Goal: Task Accomplishment & Management: Manage account settings

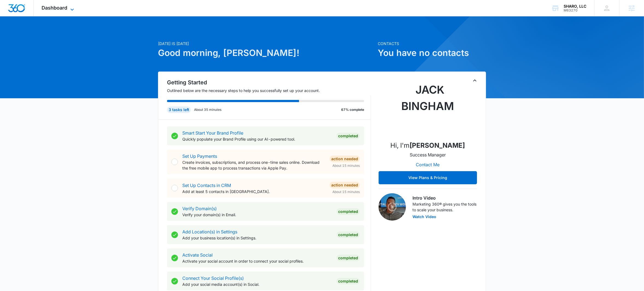
click at [72, 7] on icon at bounding box center [72, 9] width 7 height 7
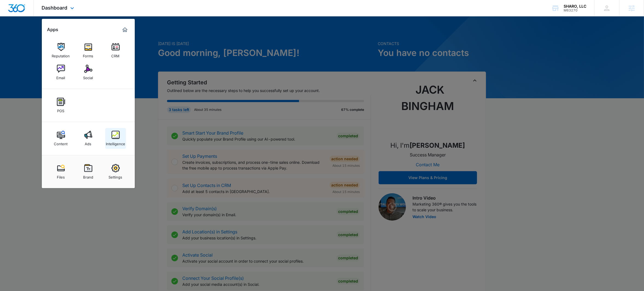
click at [118, 135] on img at bounding box center [116, 135] width 8 height 8
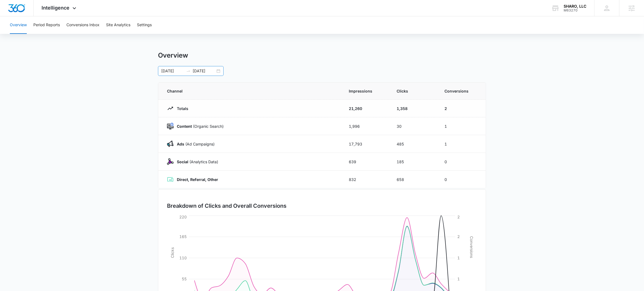
click at [220, 72] on div "[DATE] [DATE]" at bounding box center [191, 71] width 66 height 10
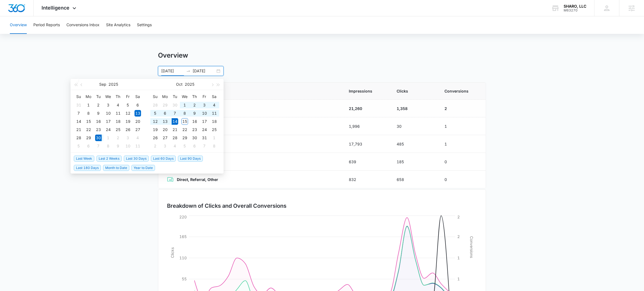
click at [110, 159] on span "Last 2 Weeks" at bounding box center [109, 159] width 25 height 6
type input "[DATE]"
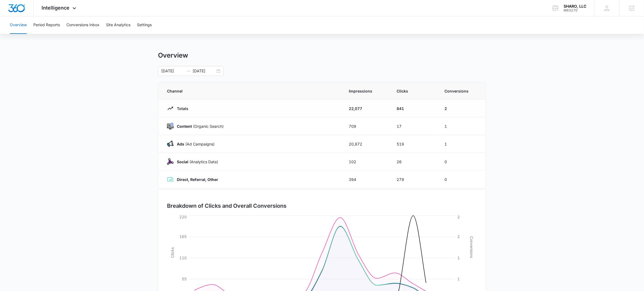
click at [104, 138] on main "Overview [DATE] [DATE] [DATE] Su Mo Tu We Th Fr Sa 31 1 2 3 4 5 6 7 8 9 10 11 1…" at bounding box center [322, 194] width 644 height 287
click at [74, 10] on icon at bounding box center [74, 9] width 7 height 7
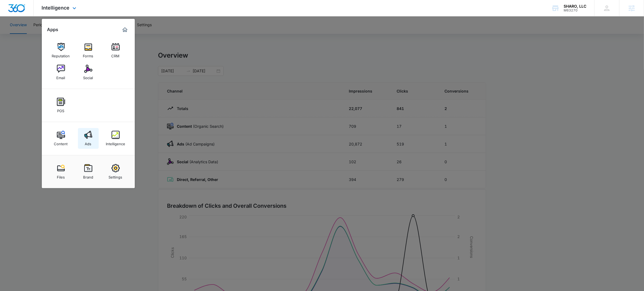
click at [89, 138] on img at bounding box center [88, 135] width 8 height 8
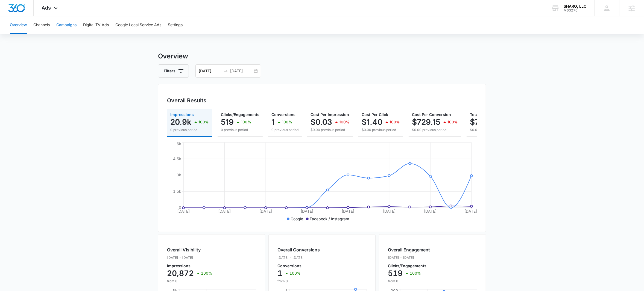
click at [68, 28] on button "Campaigns" at bounding box center [66, 24] width 20 height 17
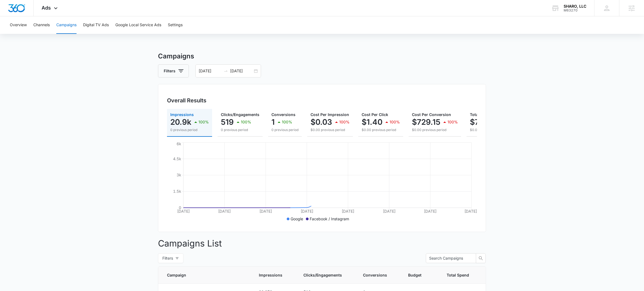
scroll to position [1, 0]
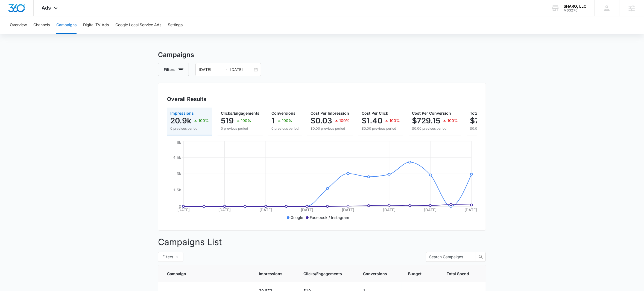
click at [530, 107] on main "Campaigns Filters [DATE] [DATE] Overall Results Impressions 20.9k 100% 0 previo…" at bounding box center [322, 242] width 644 height 384
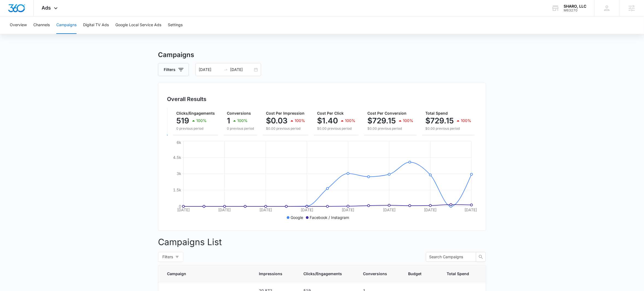
click at [539, 133] on main "Campaigns Filters [DATE] [DATE] Overall Results Impressions 20.9k 100% 0 previo…" at bounding box center [322, 242] width 644 height 384
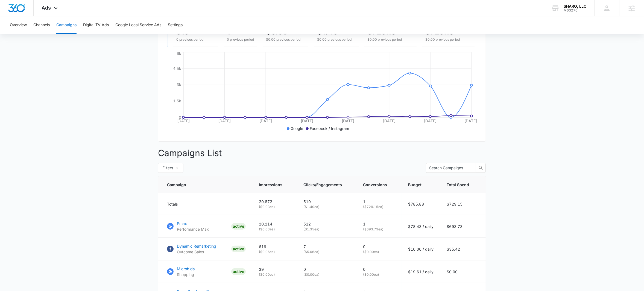
scroll to position [149, 0]
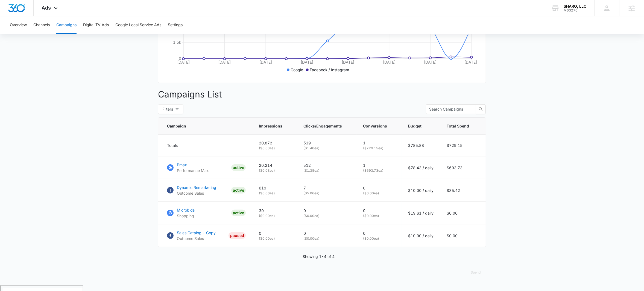
click at [89, 119] on main "Campaigns Filters [DATE] [DATE] Overall Results Impressions 20.9k 100% 0 previo…" at bounding box center [322, 94] width 644 height 384
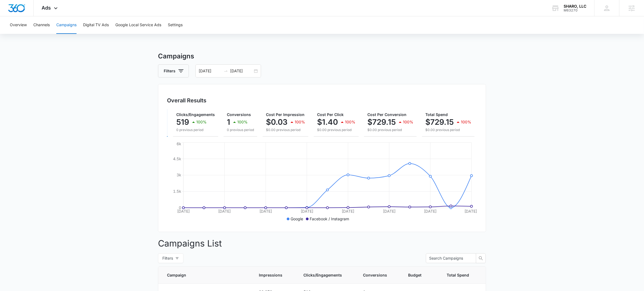
scroll to position [0, 0]
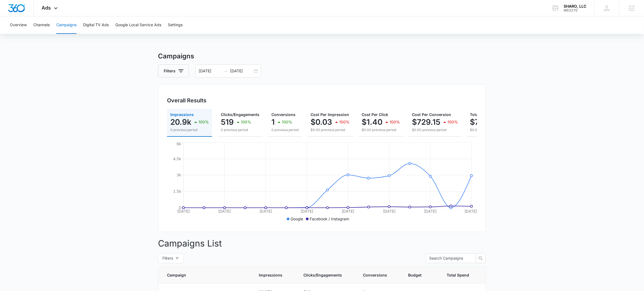
click at [534, 74] on main "Campaigns Filters [DATE] [DATE] Overall Results Impressions 20.9k 100% 0 previo…" at bounding box center [322, 243] width 644 height 384
click at [517, 80] on main "Campaigns Filters [DATE] [DATE] Overall Results Impressions 20.9k 100% 0 previo…" at bounding box center [322, 243] width 644 height 384
click at [231, 120] on p "519" at bounding box center [227, 122] width 13 height 9
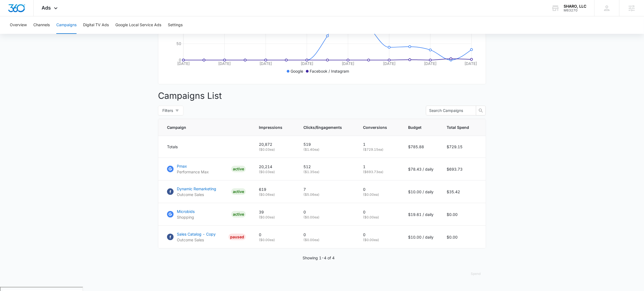
scroll to position [31, 0]
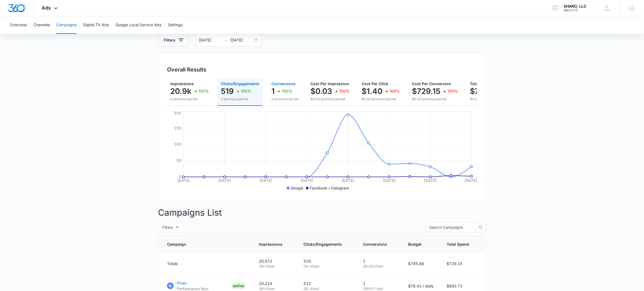
click at [282, 82] on span "Conversions" at bounding box center [283, 83] width 24 height 5
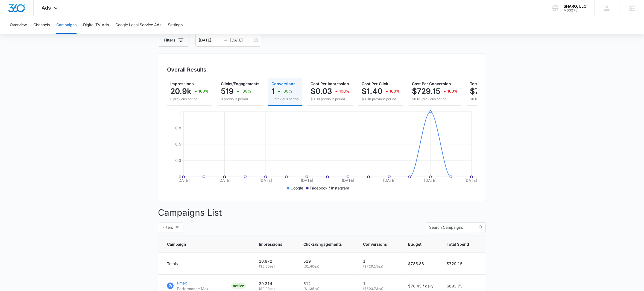
click at [64, 118] on main "Campaigns Filters [DATE] [DATE] Overall Results Impressions 20.9k 100% 0 previo…" at bounding box center [322, 213] width 644 height 384
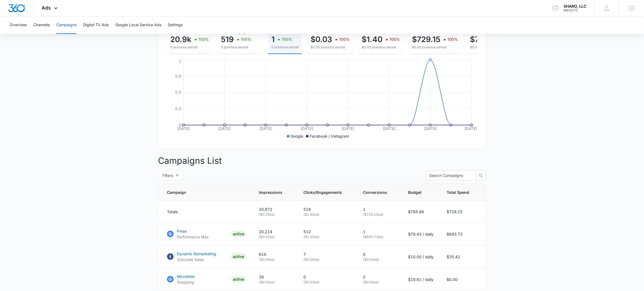
scroll to position [149, 0]
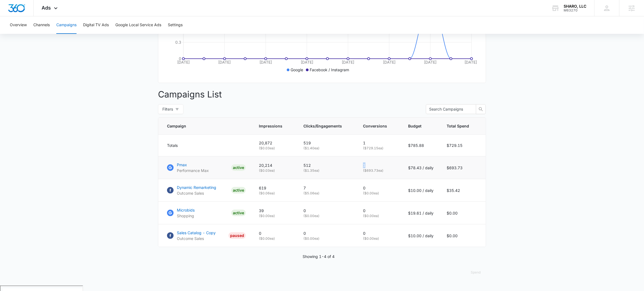
drag, startPoint x: 364, startPoint y: 171, endPoint x: 377, endPoint y: 170, distance: 13.4
click at [377, 168] on p "1" at bounding box center [379, 166] width 32 height 6
click at [378, 168] on p "1" at bounding box center [379, 166] width 32 height 6
drag, startPoint x: 376, startPoint y: 171, endPoint x: 353, endPoint y: 173, distance: 23.1
click at [353, 173] on tr "Pmax Performance Max ACTIVE 20,214 ( $0.03 ea) 512 ( $1.35 ea) 1 ( $693.73 ea) …" at bounding box center [322, 168] width 328 height 23
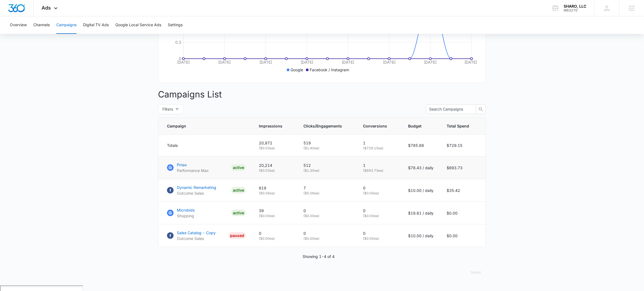
click at [354, 173] on td "512 ( $1.35 ea)" at bounding box center [327, 168] width 60 height 23
click at [370, 168] on p "1" at bounding box center [379, 166] width 32 height 6
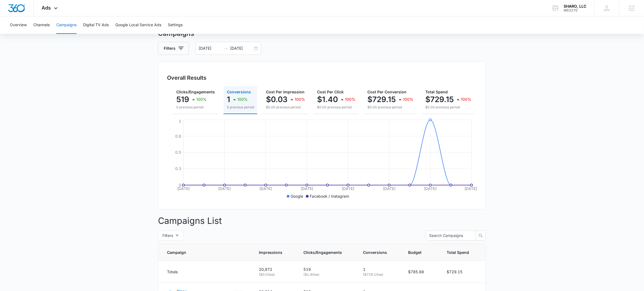
scroll to position [0, 0]
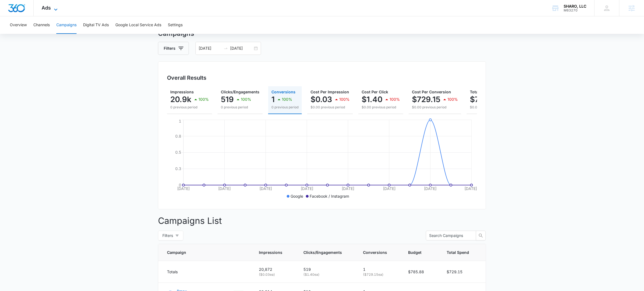
click at [57, 9] on icon at bounding box center [55, 9] width 7 height 7
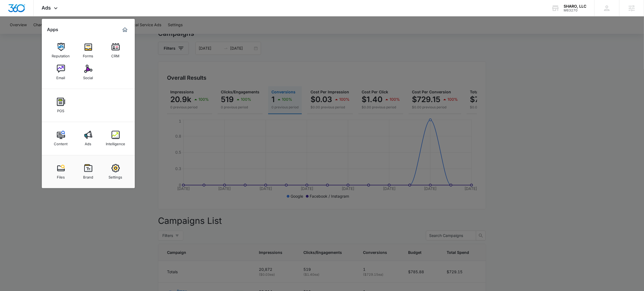
click at [116, 138] on img at bounding box center [116, 135] width 8 height 8
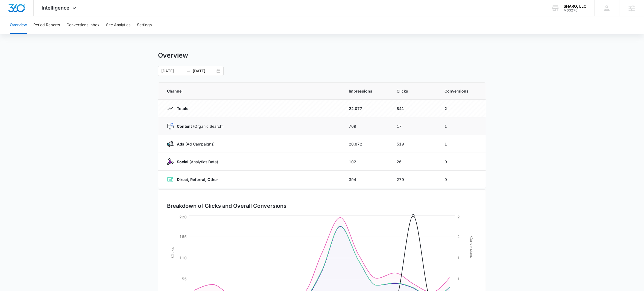
drag, startPoint x: 446, startPoint y: 127, endPoint x: 460, endPoint y: 125, distance: 14.6
click at [452, 126] on td "1" at bounding box center [462, 127] width 48 height 18
drag, startPoint x: 443, startPoint y: 145, endPoint x: 461, endPoint y: 143, distance: 18.1
click at [461, 143] on td "1" at bounding box center [462, 144] width 48 height 18
click at [516, 138] on main "Overview [DATE] [DATE] Channel Impressions Clicks Conversions Totals 22,077 841…" at bounding box center [322, 194] width 644 height 287
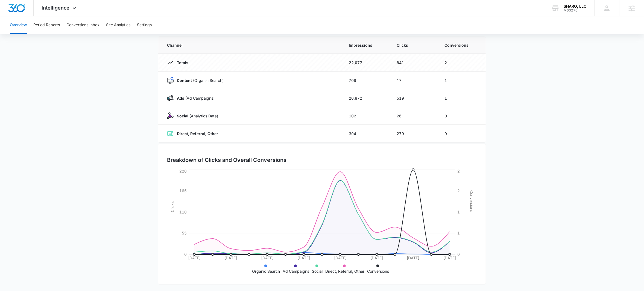
scroll to position [47, 0]
click at [78, 148] on main "Overview [DATE] [DATE] Channel Impressions Clicks Conversions Totals 22,077 841…" at bounding box center [322, 147] width 644 height 287
drag, startPoint x: 221, startPoint y: 100, endPoint x: 157, endPoint y: 94, distance: 64.2
click at [158, 94] on div "Channel Impressions Clicks Conversions Totals 22,077 841 2 Content (Organic Sea…" at bounding box center [322, 88] width 328 height 106
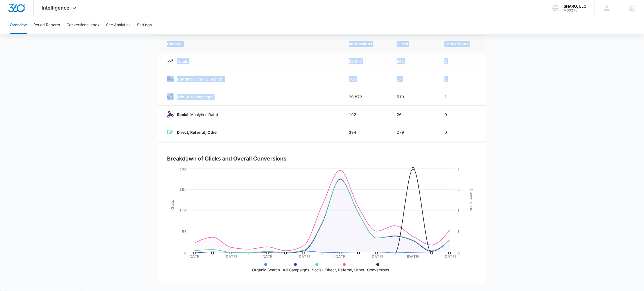
click at [122, 96] on main "Overview [DATE] [DATE] Channel Impressions Clicks Conversions Totals 22,077 841…" at bounding box center [322, 147] width 644 height 287
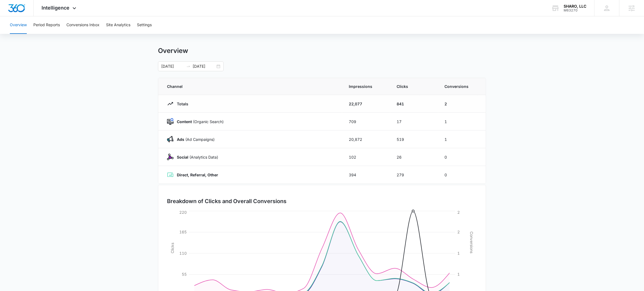
scroll to position [0, 0]
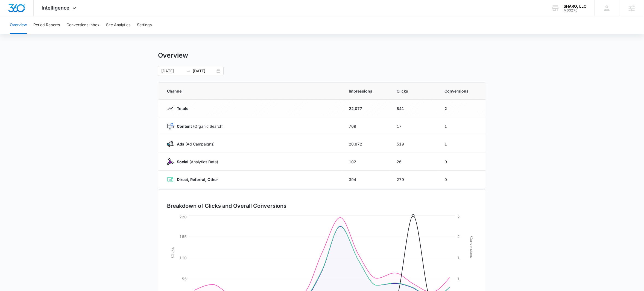
click at [115, 93] on main "Overview [DATE] [DATE] Channel Impressions Clicks Conversions Totals 22,077 841…" at bounding box center [322, 194] width 644 height 287
click at [75, 10] on icon at bounding box center [74, 9] width 7 height 7
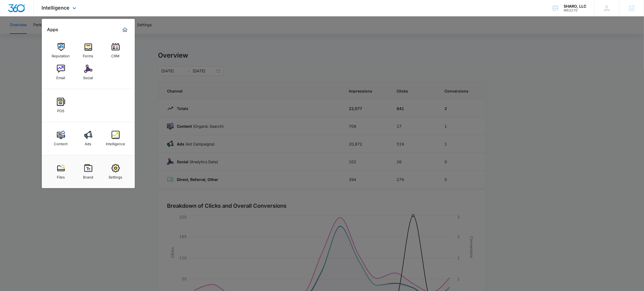
click at [244, 2] on div "Intelligence Apps Reputation Forms CRM Email Social POS Content Ads Intelligenc…" at bounding box center [322, 8] width 644 height 16
click at [151, 109] on div at bounding box center [322, 145] width 644 height 291
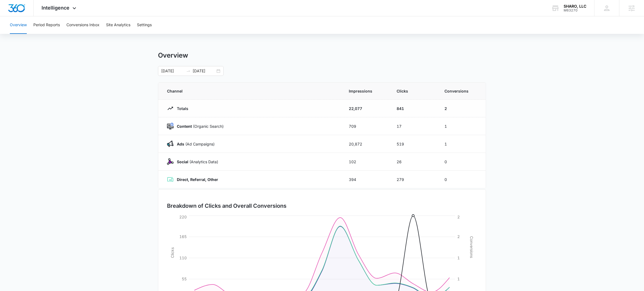
click at [535, 118] on main "Overview [DATE] [DATE] Channel Impressions Clicks Conversions Totals 22,077 841…" at bounding box center [322, 194] width 644 height 287
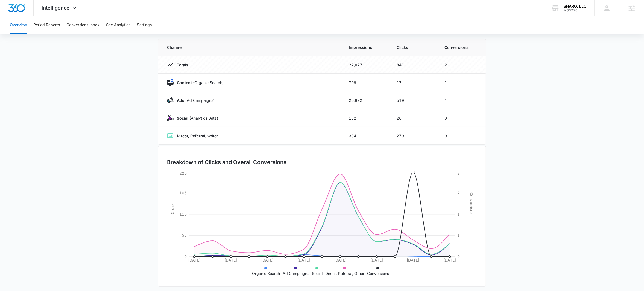
scroll to position [47, 0]
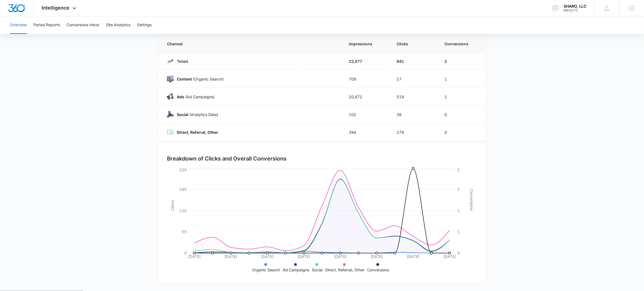
click at [107, 195] on main "Overview [DATE] [DATE] Channel Impressions Clicks Conversions Totals 22,077 841…" at bounding box center [322, 147] width 644 height 287
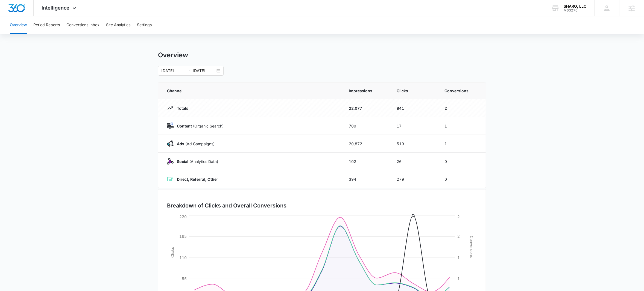
scroll to position [0, 0]
click at [179, 143] on strong "Ads" at bounding box center [180, 144] width 7 height 5
drag, startPoint x: 179, startPoint y: 143, endPoint x: 217, endPoint y: 148, distance: 37.5
click at [212, 147] on p "Ads ([PERSON_NAME])" at bounding box center [194, 144] width 41 height 6
click at [224, 147] on div "Ads ([PERSON_NAME])" at bounding box center [251, 144] width 169 height 7
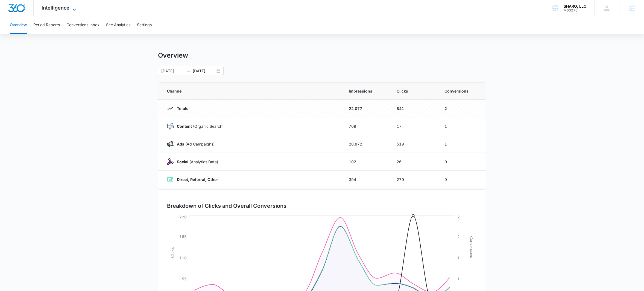
click at [74, 7] on icon at bounding box center [74, 9] width 7 height 7
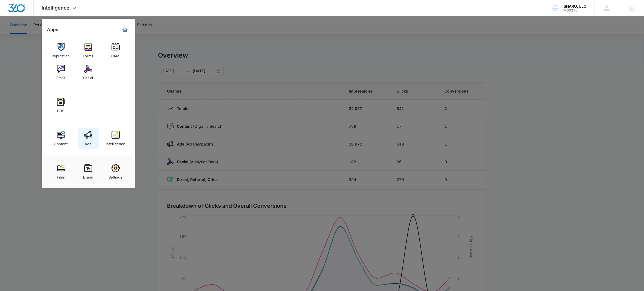
click at [90, 138] on img at bounding box center [88, 135] width 8 height 8
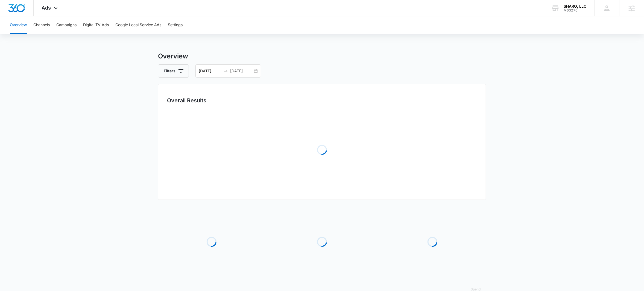
click at [91, 128] on main "Overview Filters [DATE] [DATE] Overall Results Loading Loading Loading Loading …" at bounding box center [322, 177] width 644 height 252
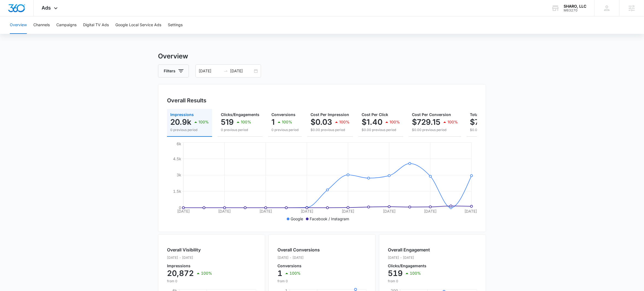
click at [58, 142] on main "Overview Filters [DATE] [DATE] Overall Results Impressions 20.9k 100% 0 previou…" at bounding box center [322, 247] width 644 height 393
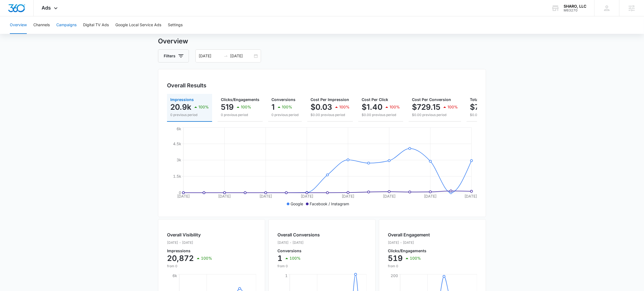
scroll to position [34, 0]
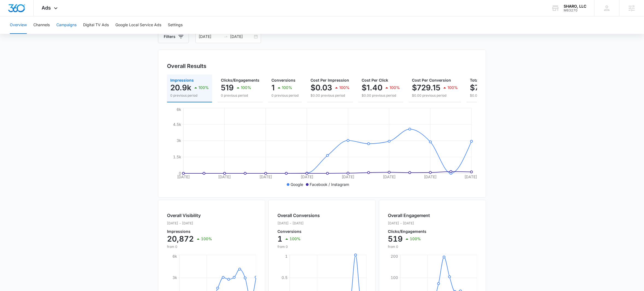
click at [65, 24] on button "Campaigns" at bounding box center [66, 24] width 20 height 17
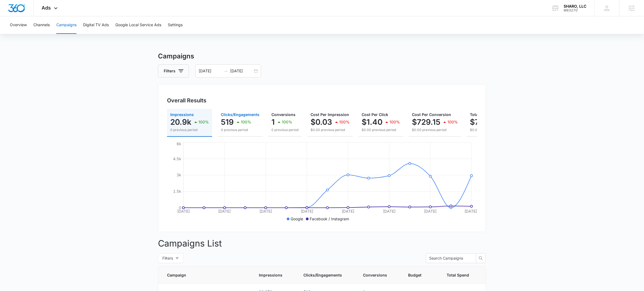
click at [236, 121] on icon "button" at bounding box center [238, 122] width 7 height 7
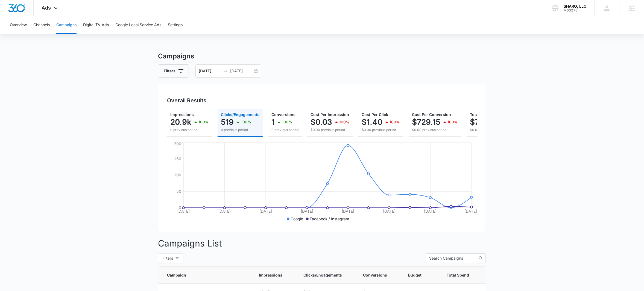
scroll to position [0, 45]
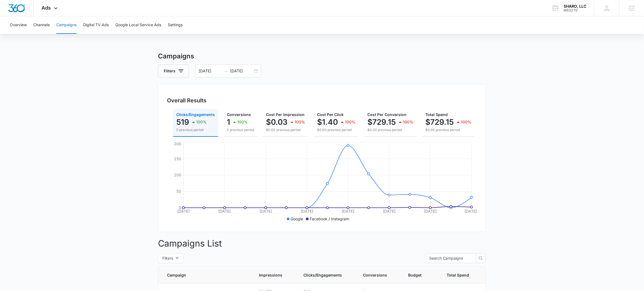
click at [538, 128] on main "Campaigns Filters [DATE] [DATE] Overall Results Impressions 20.9k 100% 0 previo…" at bounding box center [322, 243] width 644 height 384
click at [19, 22] on button "Overview" at bounding box center [18, 24] width 17 height 17
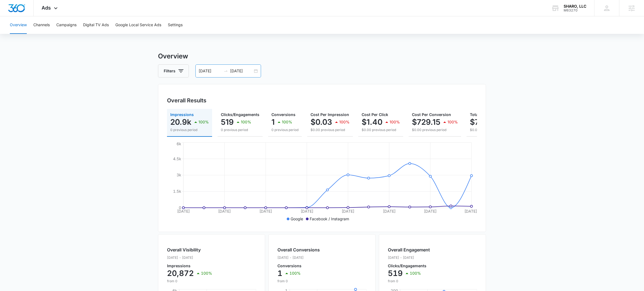
click at [256, 71] on div "[DATE] [DATE]" at bounding box center [228, 71] width 66 height 13
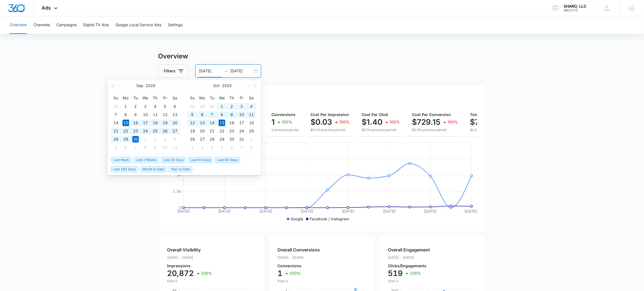
click at [168, 160] on span "Last 30 Days" at bounding box center [173, 160] width 25 height 6
type input "[DATE]"
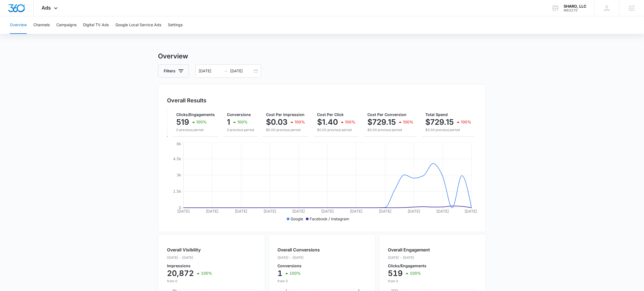
click at [92, 107] on main "Overview Filters [DATE] [DATE] Overall Results Impressions 20.9k 100% 0 previou…" at bounding box center [322, 247] width 644 height 393
click at [256, 71] on div "[DATE] [DATE]" at bounding box center [228, 71] width 66 height 13
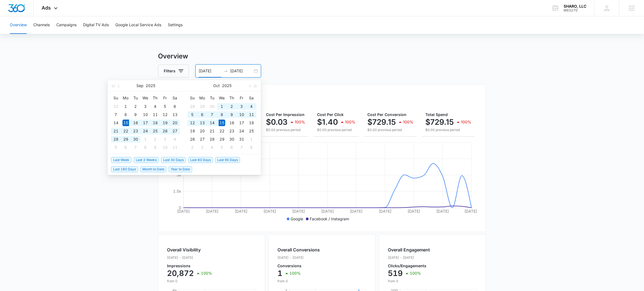
type input "[DATE]"
click at [312, 54] on h3 "Overview" at bounding box center [322, 56] width 328 height 10
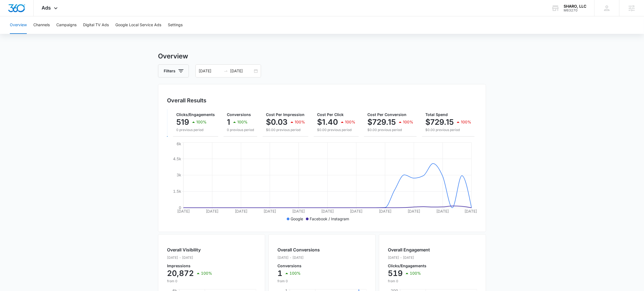
click at [81, 84] on main "Overview Filters [DATE] [DATE] Overall Results Impressions 20.9k 100% 0 previou…" at bounding box center [322, 247] width 644 height 393
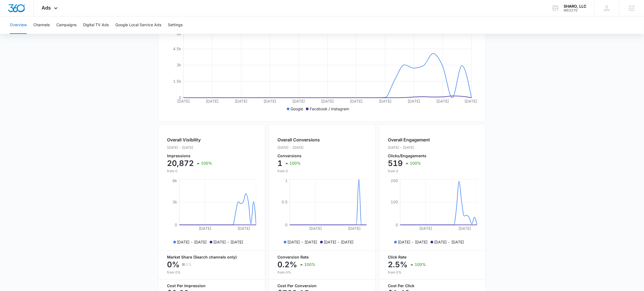
scroll to position [157, 0]
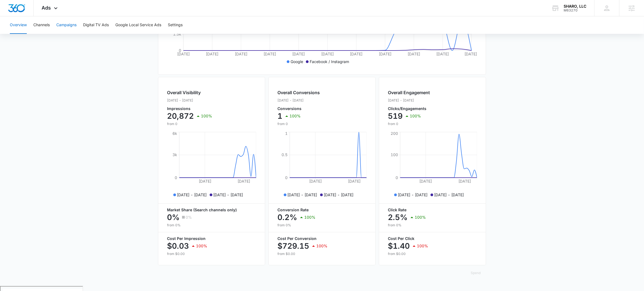
click at [73, 26] on button "Campaigns" at bounding box center [66, 24] width 20 height 17
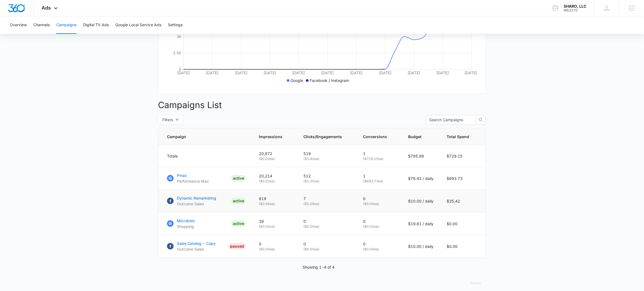
scroll to position [149, 0]
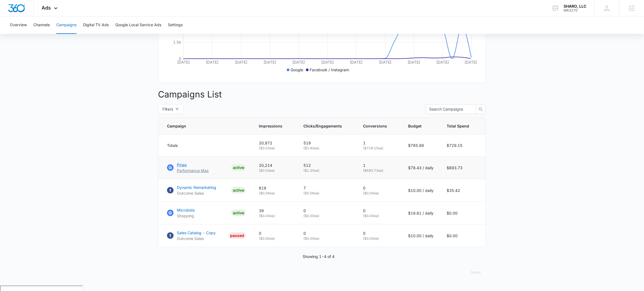
click at [187, 168] on p "Pmax" at bounding box center [193, 165] width 32 height 6
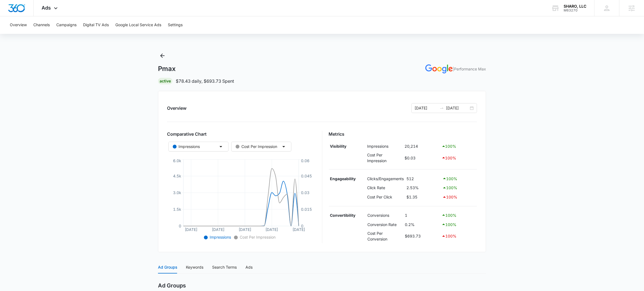
click at [95, 86] on main "Pmax | Performance Max Active $78.43 daily , $693.73 Spent Overview 09/15/2025 …" at bounding box center [322, 224] width 644 height 347
